Goal: Register for event/course

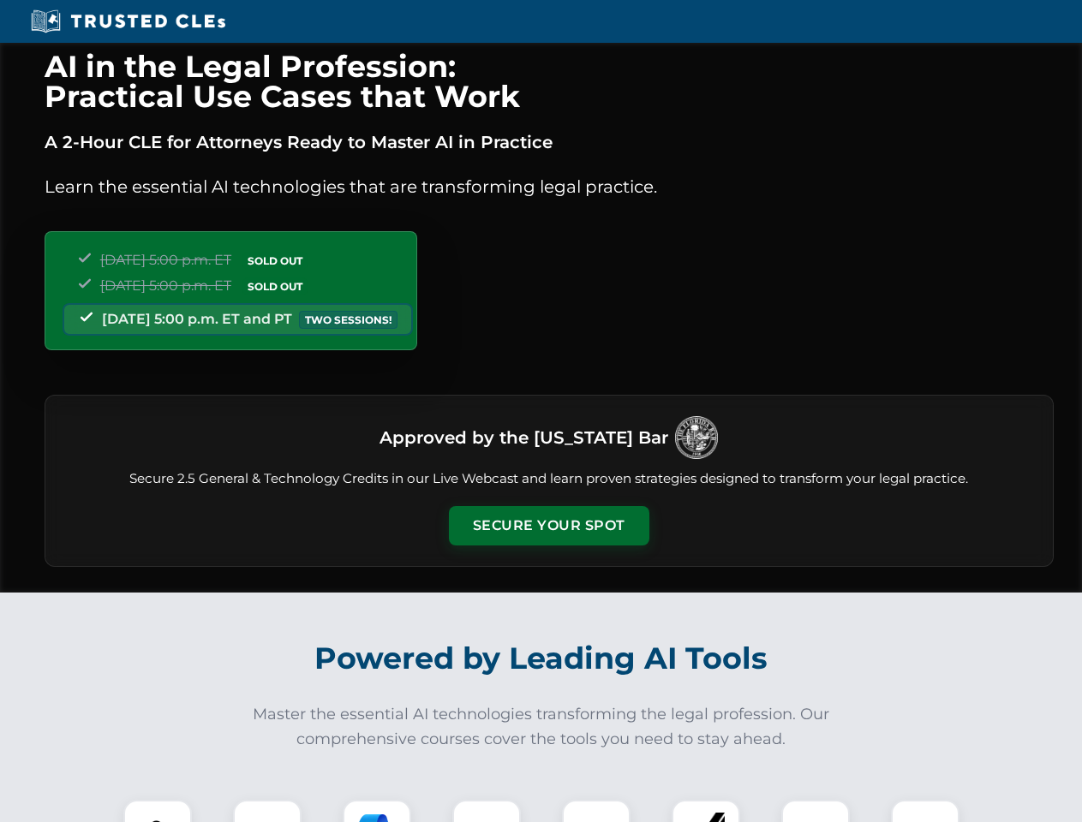
click at [548, 526] on button "Secure Your Spot" at bounding box center [549, 525] width 200 height 39
click at [158, 811] on img at bounding box center [158, 835] width 50 height 50
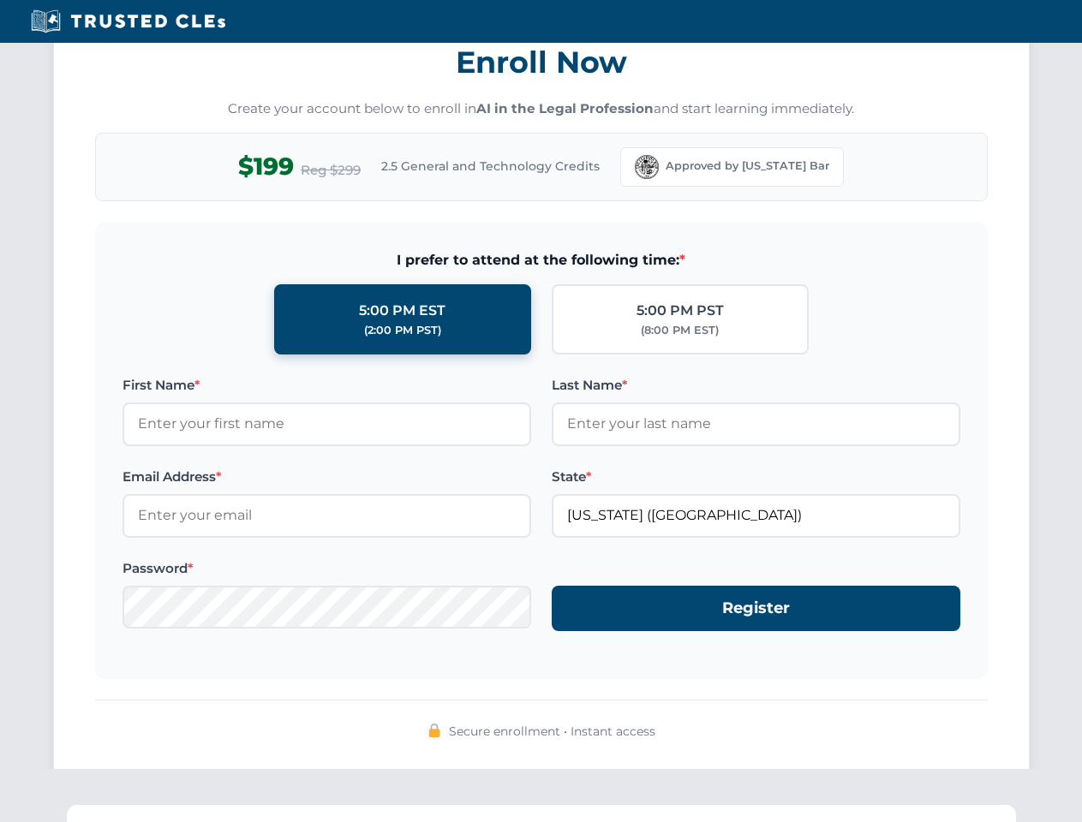
scroll to position [1682, 0]
